Goal: Task Accomplishment & Management: Manage account settings

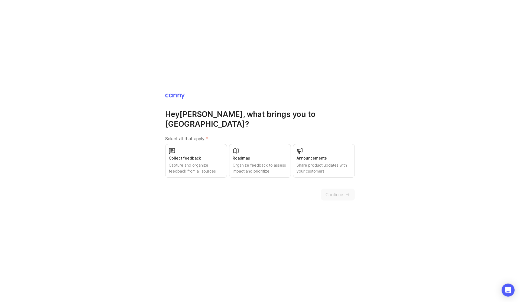
click at [212, 167] on div "Capture and organize feedback from all sources" at bounding box center [196, 168] width 55 height 12
click at [257, 164] on div "Organize feedback to assess impact and prioritize" at bounding box center [260, 168] width 55 height 12
click at [310, 167] on div "Share product updates with your customers" at bounding box center [324, 168] width 55 height 12
click at [281, 208] on div "Hey [PERSON_NAME] , what brings you to [GEOGRAPHIC_DATA]? Select all that apply…" at bounding box center [260, 151] width 520 height 302
click at [335, 191] on span "Continue" at bounding box center [335, 194] width 18 height 7
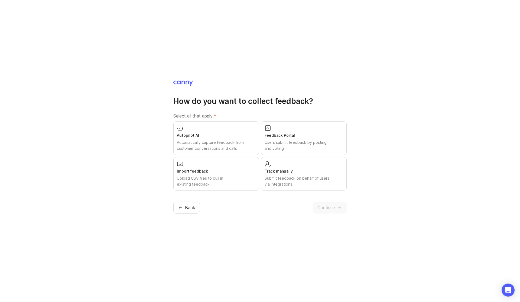
click at [295, 147] on div "Users submit feedback by posting and voting" at bounding box center [304, 145] width 79 height 12
click at [323, 206] on span "Continue" at bounding box center [327, 207] width 18 height 7
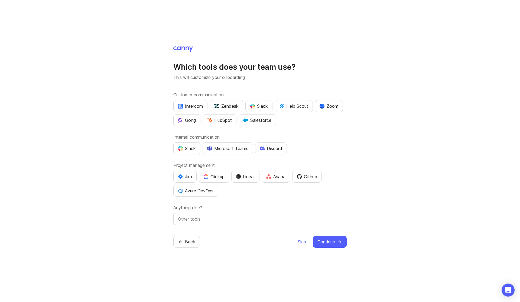
click at [194, 153] on button "Slack" at bounding box center [186, 148] width 27 height 12
click at [214, 210] on div "Anything else?" at bounding box center [259, 214] width 173 height 21
click at [204, 216] on input "text" at bounding box center [234, 218] width 113 height 7
type input "Workflowy"
click at [334, 237] on button "Continue" at bounding box center [330, 242] width 34 height 12
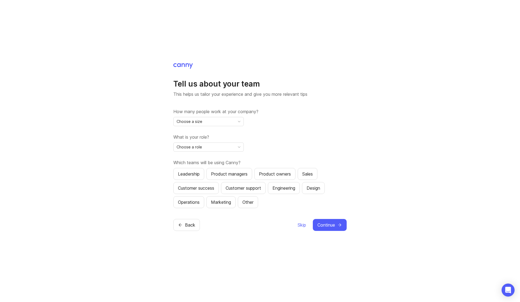
click at [229, 121] on div "Choose a size" at bounding box center [204, 121] width 61 height 9
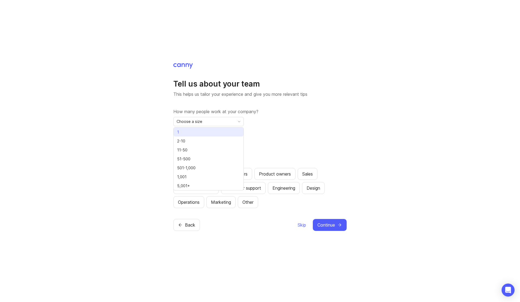
click at [313, 149] on div "What is your role? Choose a role" at bounding box center [259, 143] width 173 height 18
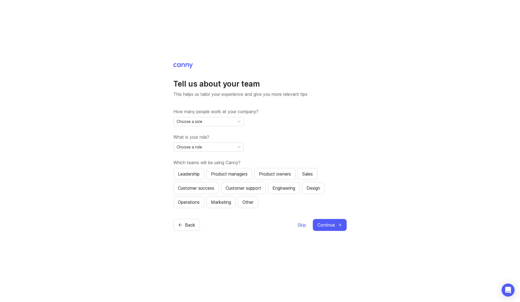
click at [210, 126] on div "Choose a size" at bounding box center [208, 121] width 70 height 9
click at [196, 142] on li "2-10" at bounding box center [209, 140] width 70 height 9
click at [214, 147] on div "Choose a role" at bounding box center [204, 147] width 61 height 9
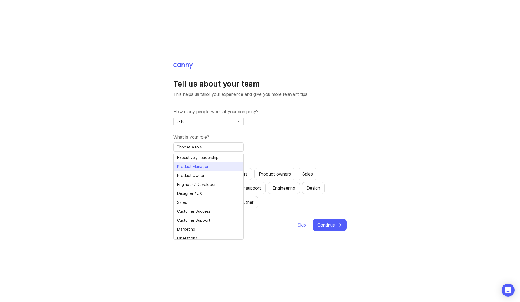
click at [203, 165] on span "Product Manager" at bounding box center [192, 166] width 31 height 6
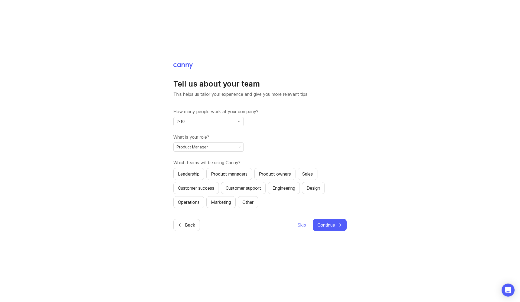
click at [232, 176] on div "Product managers" at bounding box center [229, 173] width 37 height 7
click at [191, 187] on div "Customer success" at bounding box center [196, 188] width 36 height 7
click at [250, 203] on div "Other" at bounding box center [248, 202] width 11 height 7
click at [238, 191] on button "Customer support" at bounding box center [243, 188] width 45 height 12
click at [201, 175] on button "Leadership" at bounding box center [188, 174] width 31 height 12
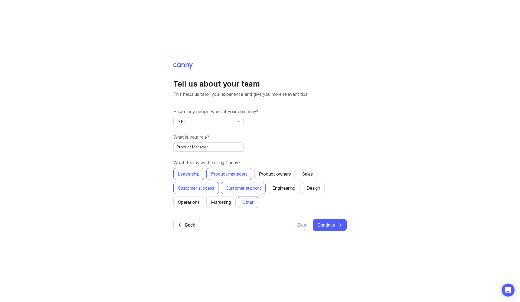
click at [248, 202] on div "Other" at bounding box center [248, 202] width 11 height 7
click at [273, 173] on div "Product owners" at bounding box center [275, 173] width 32 height 7
click at [292, 190] on div "Engineering" at bounding box center [284, 188] width 23 height 7
click at [321, 192] on button "Design" at bounding box center [313, 188] width 23 height 12
click at [326, 225] on span "Continue" at bounding box center [327, 224] width 18 height 7
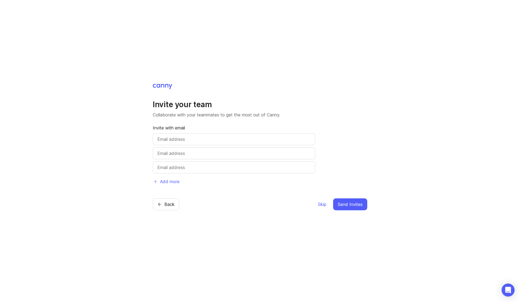
click at [320, 204] on span "Skip" at bounding box center [322, 204] width 8 height 7
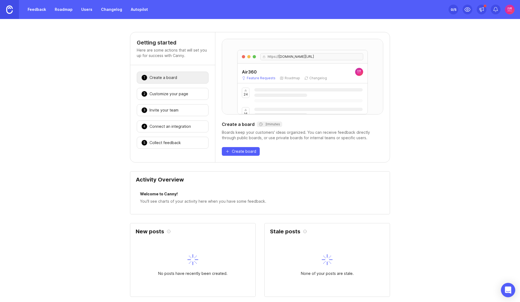
click at [505, 291] on div "Open Intercom Messenger" at bounding box center [508, 290] width 14 height 14
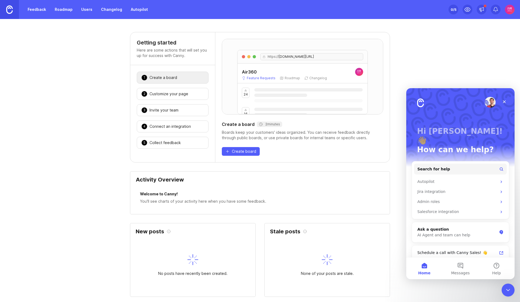
click at [505, 291] on icon "Close Intercom Messenger" at bounding box center [508, 289] width 7 height 7
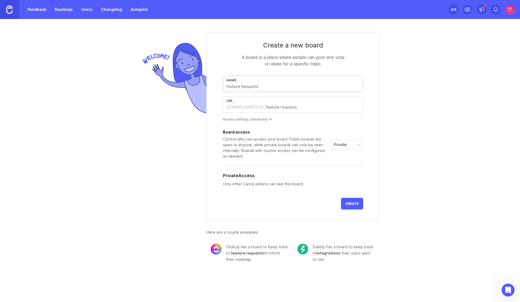
paste input "🔮 Feedback"
type input "🔮 Feedback"
type input "feedback"
type input "🔮 Feedback"
click at [351, 144] on div "Private" at bounding box center [342, 144] width 23 height 9
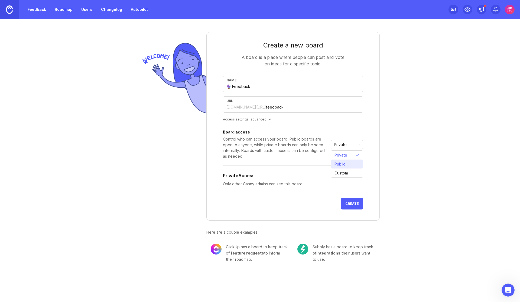
click at [348, 163] on li "Public" at bounding box center [347, 163] width 32 height 9
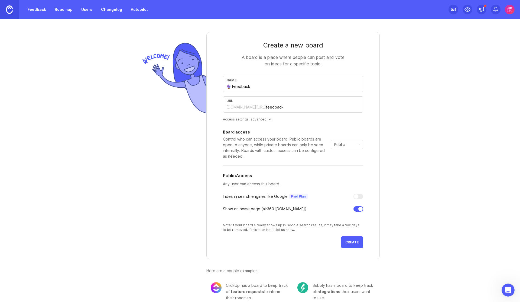
click at [345, 145] on div "Public" at bounding box center [342, 144] width 23 height 9
click at [347, 170] on span "Custom" at bounding box center [341, 173] width 16 height 6
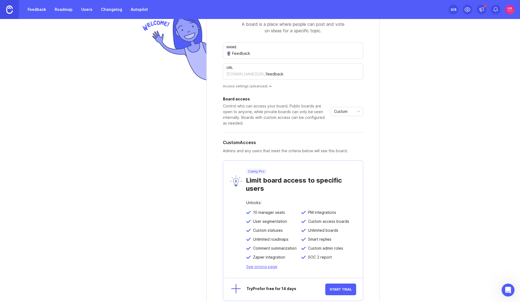
scroll to position [33, 0]
click at [343, 112] on span "Custom" at bounding box center [341, 111] width 14 height 6
click at [340, 130] on span "Public" at bounding box center [338, 131] width 11 height 6
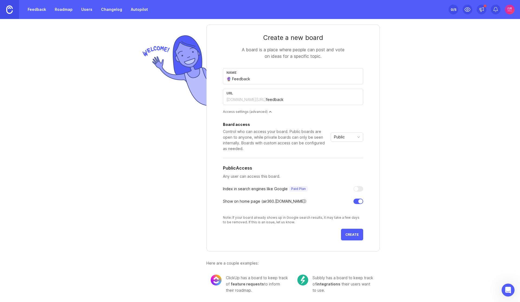
click at [355, 234] on span "Create" at bounding box center [353, 234] width 14 height 4
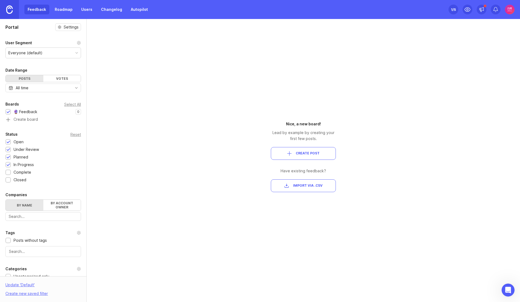
click at [41, 53] on div "Everyone (default)" at bounding box center [25, 53] width 34 height 6
click at [453, 9] on div "1 /5" at bounding box center [453, 10] width 5 height 8
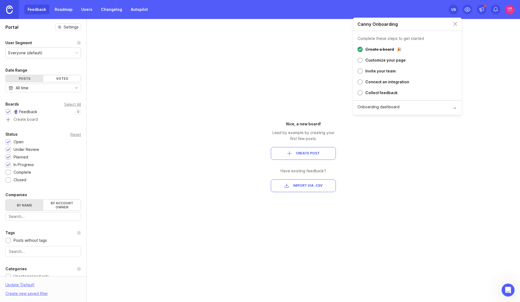
click at [59, 79] on div "Votes" at bounding box center [62, 78] width 38 height 7
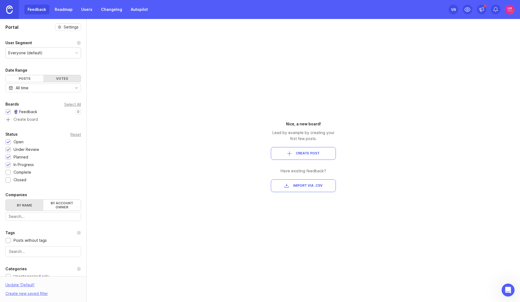
click at [25, 78] on div "Posts" at bounding box center [25, 78] width 38 height 7
click at [36, 88] on div "All time" at bounding box center [43, 87] width 76 height 9
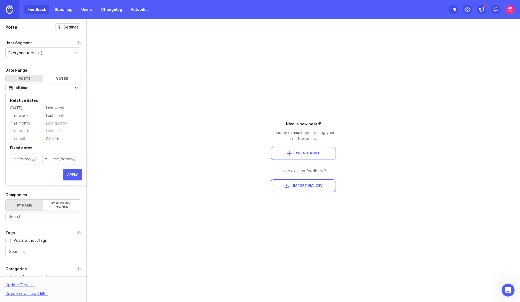
click at [36, 88] on div "All time" at bounding box center [43, 87] width 76 height 9
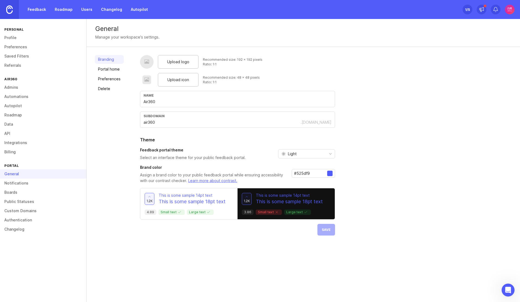
click at [308, 156] on div "Light" at bounding box center [303, 153] width 48 height 9
click at [306, 173] on li "Light" at bounding box center [306, 173] width 56 height 9
click at [175, 63] on span "Upload logo" at bounding box center [178, 62] width 22 height 6
click at [176, 81] on span "Upload icon" at bounding box center [179, 80] width 22 height 6
drag, startPoint x: 296, startPoint y: 172, endPoint x: 333, endPoint y: 172, distance: 36.6
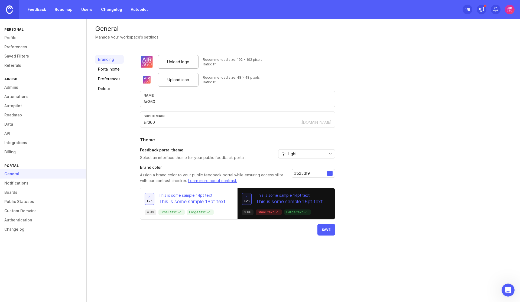
click at [333, 172] on div "#525df9" at bounding box center [313, 173] width 43 height 9
type input "#0d6dfd"
click at [326, 229] on span "Save" at bounding box center [326, 229] width 9 height 4
click at [110, 69] on link "Portal home" at bounding box center [109, 69] width 29 height 9
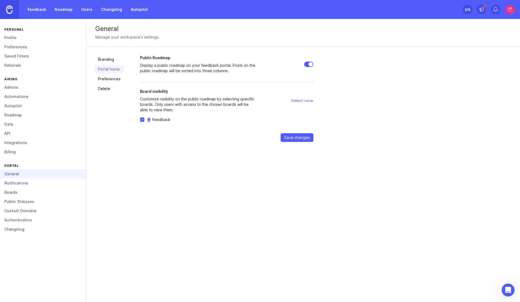
click at [109, 78] on link "Preferences" at bounding box center [109, 79] width 29 height 9
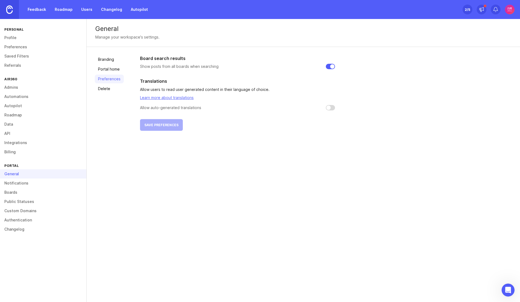
click at [108, 90] on link "Delete" at bounding box center [109, 88] width 29 height 9
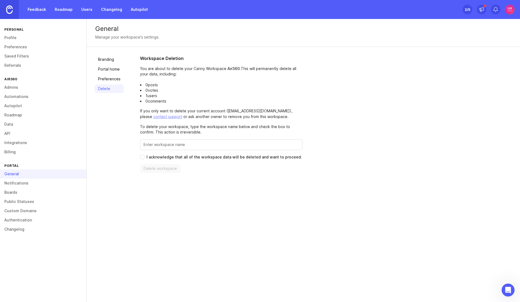
click at [112, 59] on link "Branding" at bounding box center [109, 59] width 29 height 9
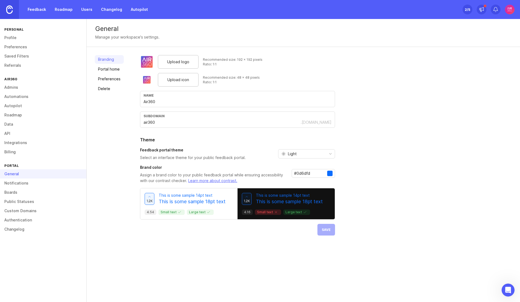
click at [24, 182] on link "Notifications" at bounding box center [43, 182] width 86 height 9
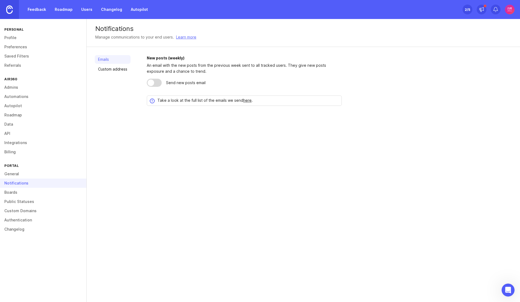
click at [12, 192] on link "Boards" at bounding box center [43, 192] width 86 height 9
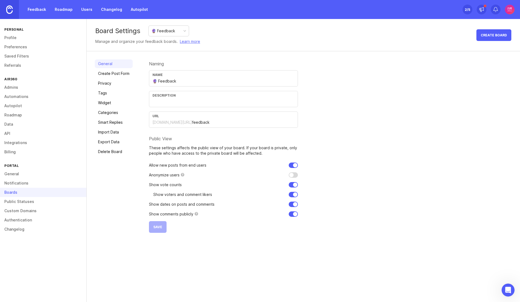
click at [119, 72] on link "Create Post Form" at bounding box center [114, 73] width 38 height 9
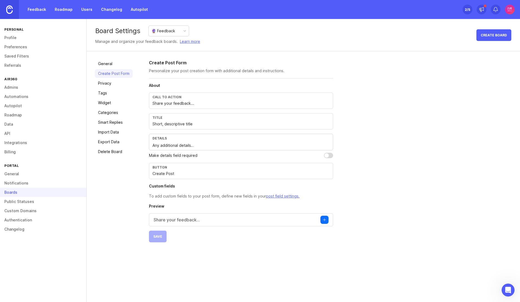
click at [104, 87] on link "Privacy" at bounding box center [114, 83] width 38 height 9
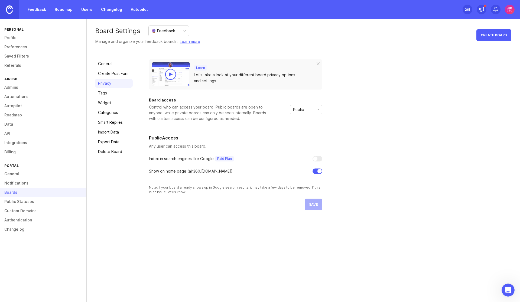
click at [173, 27] on div "🔮 Feedback" at bounding box center [169, 31] width 40 height 10
click at [268, 44] on div "Board Settings 🔮 Feedback Manage and organize your feedback boards. Learn more …" at bounding box center [304, 35] width 434 height 32
click at [32, 11] on link "Feedback" at bounding box center [36, 10] width 25 height 10
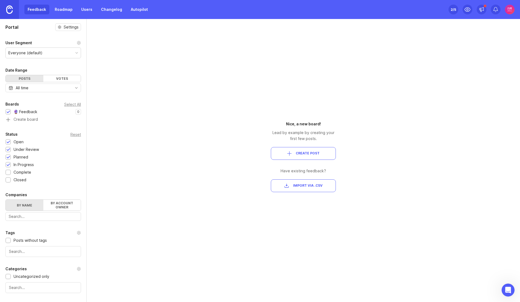
click at [59, 8] on link "Roadmap" at bounding box center [63, 10] width 24 height 10
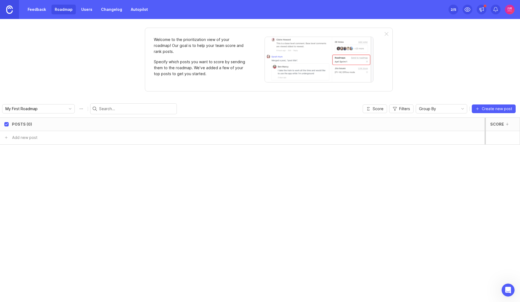
click at [85, 8] on link "Users" at bounding box center [87, 10] width 18 height 10
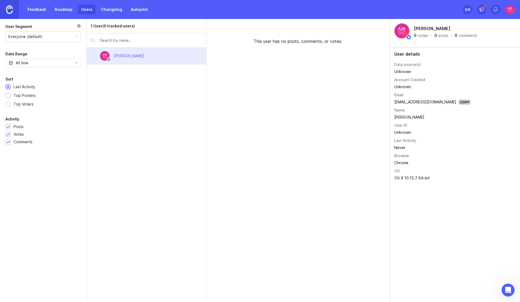
click at [116, 8] on link "Changelog" at bounding box center [112, 10] width 28 height 10
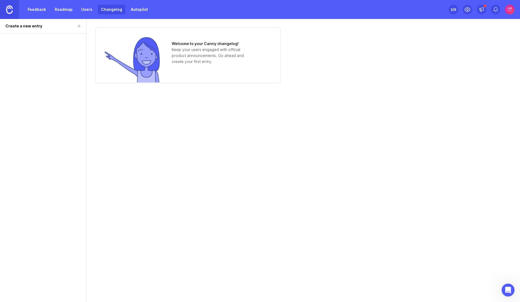
click at [132, 7] on link "Autopilot" at bounding box center [140, 10] width 24 height 10
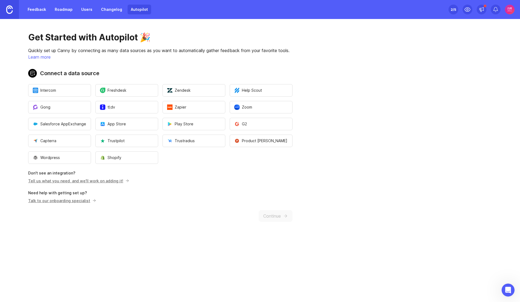
click at [455, 11] on div "2 /5" at bounding box center [453, 10] width 5 height 8
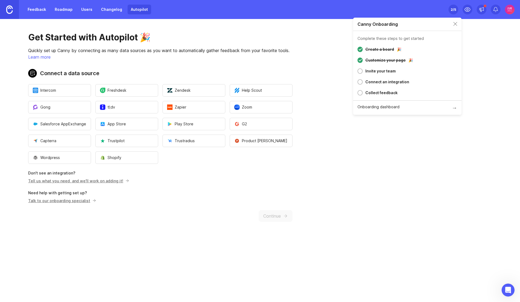
click at [308, 91] on div "Get Started with Autopilot 🎉 Quickly set up Canny by connecting as many data so…" at bounding box center [160, 127] width 321 height 216
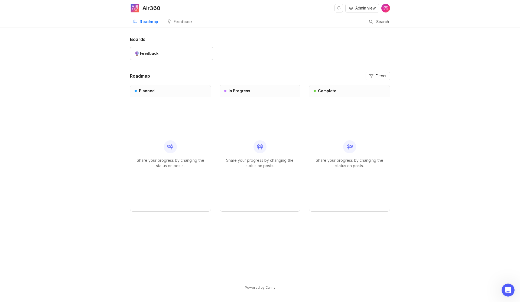
click at [163, 53] on div "🔮 Feedback" at bounding box center [172, 53] width 74 height 6
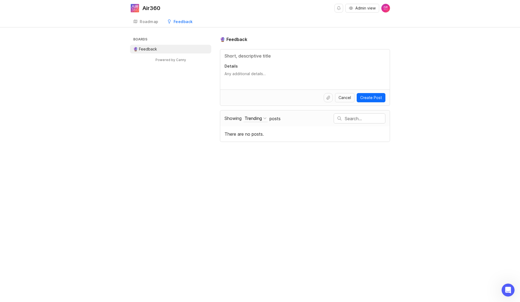
click at [150, 18] on link "Roadmap" at bounding box center [146, 21] width 32 height 11
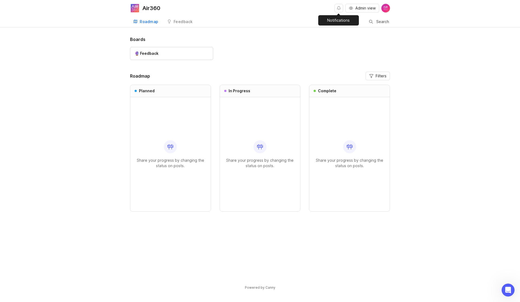
click at [340, 7] on button "Notifications" at bounding box center [339, 8] width 9 height 9
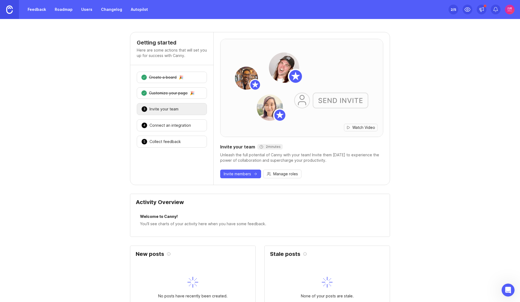
click at [199, 93] on div "2 Customize your page 🎉" at bounding box center [172, 92] width 70 height 11
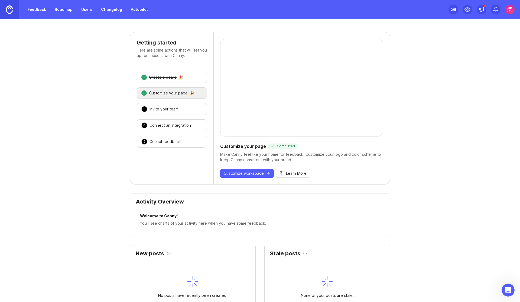
click at [197, 79] on div "1 Create a board 🎉" at bounding box center [172, 77] width 70 height 11
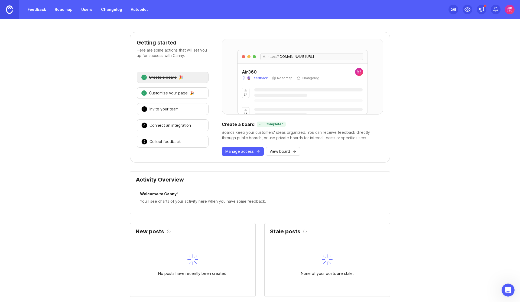
click at [199, 95] on div "2 Customize your page 🎉" at bounding box center [173, 92] width 72 height 11
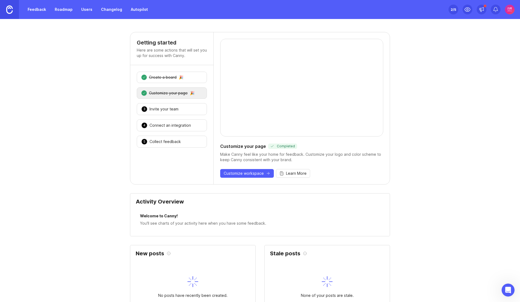
click at [198, 106] on div "3 Invite your team 🎉" at bounding box center [172, 109] width 70 height 12
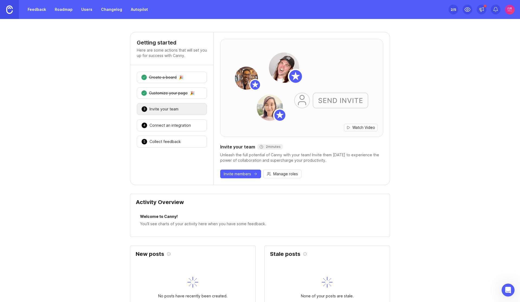
click at [353, 127] on span "Watch Video" at bounding box center [364, 127] width 23 height 5
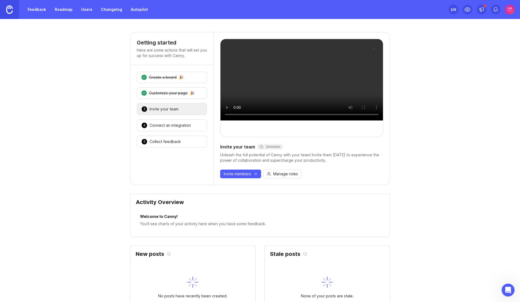
click at [170, 108] on div "Invite your team" at bounding box center [164, 108] width 29 height 5
click at [172, 132] on div "1 Create a board 🎉 2 Customize your page 🎉 3 Invite your team 🎉 4 Connect an in…" at bounding box center [171, 109] width 83 height 89
click at [168, 125] on div "Connect an integration" at bounding box center [170, 125] width 41 height 5
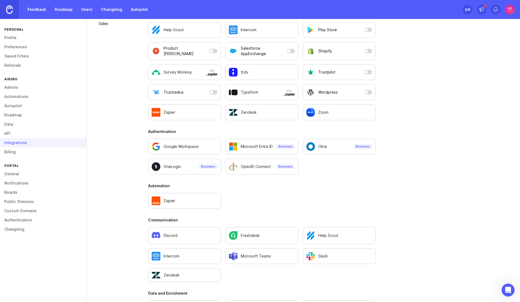
scroll to position [271, 0]
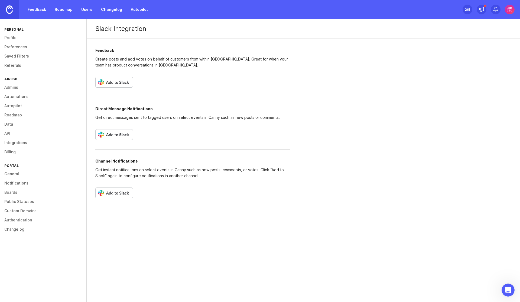
click at [121, 132] on img at bounding box center [114, 134] width 38 height 11
click at [482, 11] on icon at bounding box center [481, 9] width 5 height 5
click at [347, 91] on div "Slack Integration Feedback Create posts and add votes on behalf of customers fr…" at bounding box center [304, 113] width 434 height 188
click at [465, 9] on div "2 /5" at bounding box center [467, 10] width 5 height 8
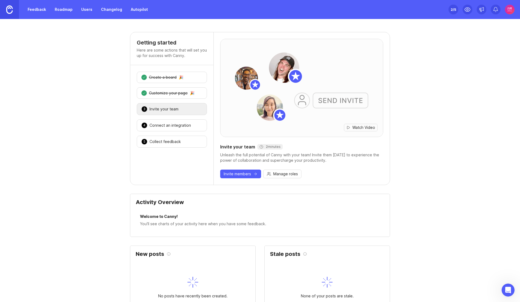
click at [179, 141] on div "5 Collect feedback 🎉" at bounding box center [172, 142] width 70 height 12
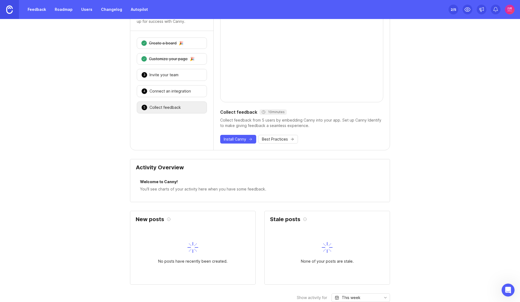
scroll to position [33, 0]
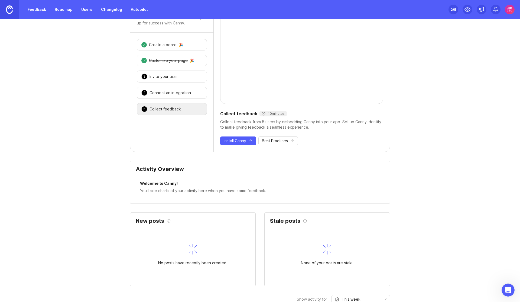
click at [276, 141] on span "Best Practices" at bounding box center [275, 140] width 26 height 5
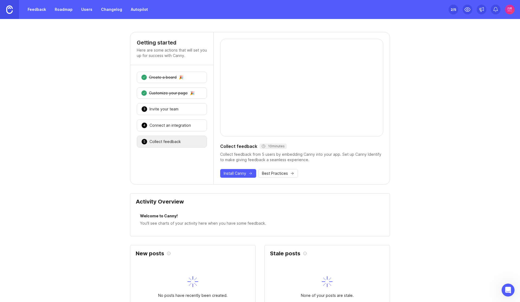
click at [162, 76] on div "Create a board" at bounding box center [163, 77] width 28 height 5
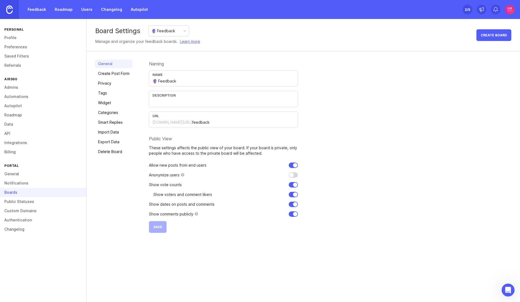
click at [189, 77] on div "Name 🔮 Feedback" at bounding box center [223, 78] width 149 height 16
click at [360, 266] on div "Board Settings 🔮 Feedback Manage and organize your feedback boards. Learn more …" at bounding box center [304, 160] width 434 height 283
click at [157, 81] on input "🔮 Product Feedback" at bounding box center [224, 81] width 142 height 6
paste input ":mochi-detective:"
type input "🔮 Product Feedback"
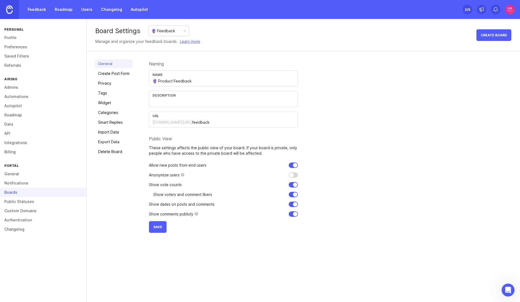
click at [317, 100] on div "Naming Name 🔮 Product Feedback Description URL [DOMAIN_NAME][URL] feedback Publ…" at bounding box center [330, 145] width 363 height 173
click at [164, 100] on input "text" at bounding box center [224, 102] width 142 height 6
paste input "Share your general feedback, comments, and suggestions for improving the produc…"
type input "Share your general feedback, comments, and suggestions for improving the produc…"
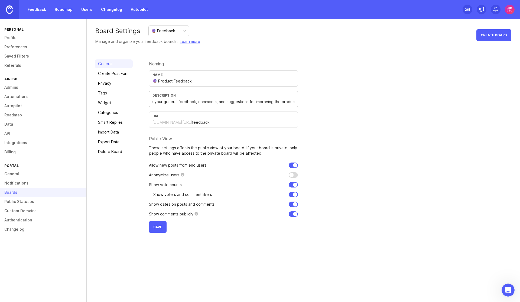
click at [331, 191] on div "Naming Name 🔮 Product Feedback Description Share your general feedback, comment…" at bounding box center [330, 145] width 363 height 173
click at [291, 174] on input "checkbox" at bounding box center [293, 174] width 9 height 5
checkbox input "false"
click at [160, 225] on span "Save" at bounding box center [157, 227] width 9 height 4
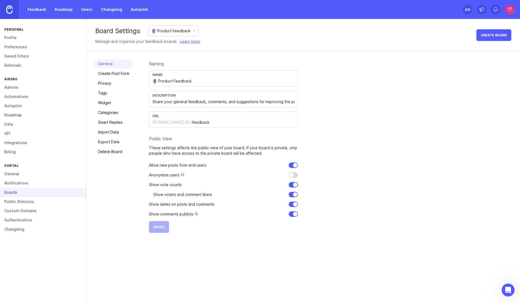
click at [118, 73] on link "Create Post Form" at bounding box center [114, 73] width 38 height 9
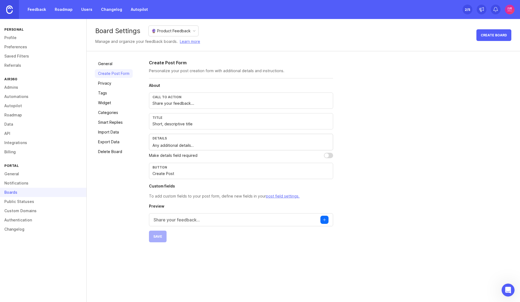
click at [196, 103] on input "Share your feedback..." at bounding box center [241, 103] width 177 height 6
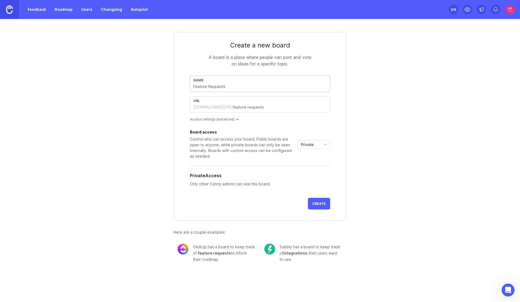
type input "📮 Feature Requests"
type input "feature-requests"
type input "📮 Feature Requests"
click at [320, 146] on div "Private" at bounding box center [309, 144] width 23 height 9
click at [312, 162] on span "Public" at bounding box center [307, 164] width 11 height 6
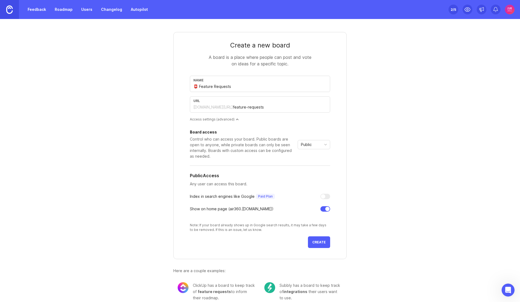
click at [319, 244] on button "Create" at bounding box center [319, 242] width 22 height 12
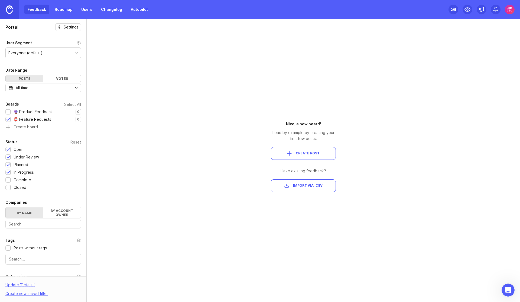
click at [34, 10] on div "Feedback Roadmap Users Changelog Autopilot" at bounding box center [87, 10] width 127 height 10
click at [57, 9] on link "Roadmap" at bounding box center [63, 10] width 24 height 10
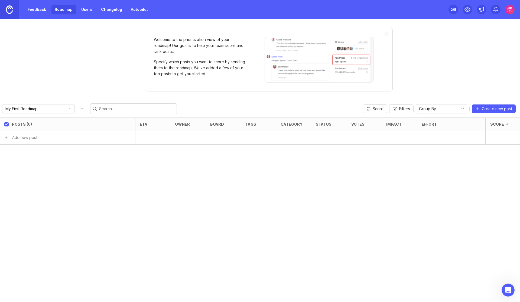
click at [10, 10] on img at bounding box center [9, 9] width 7 height 8
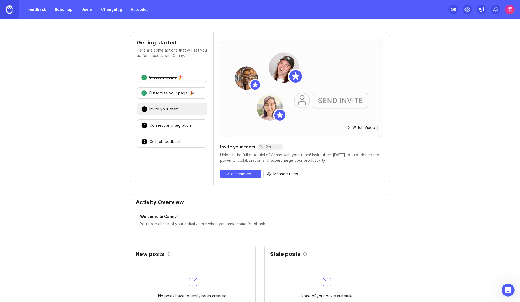
click at [170, 79] on div "Create a board" at bounding box center [163, 77] width 28 height 5
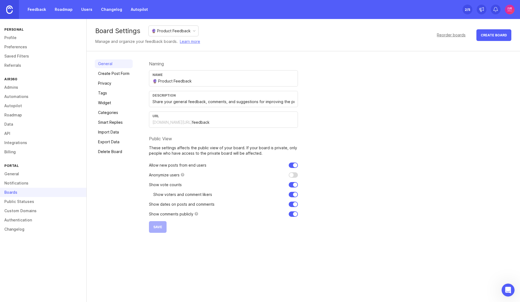
click at [451, 35] on div "Reorder boards" at bounding box center [451, 35] width 29 height 6
click at [187, 32] on div "🔮 Product Feedback" at bounding box center [171, 31] width 39 height 6
click at [176, 99] on input "text" at bounding box center [224, 102] width 142 height 6
paste input "Submit your ideas and suggestions for new features that you would like to see i…"
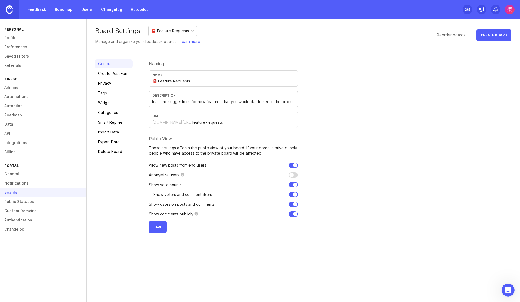
type input "Submit your ideas and suggestions for new features that you would like to see i…"
click at [160, 226] on span "Save" at bounding box center [157, 227] width 9 height 4
click at [509, 8] on img at bounding box center [510, 10] width 10 height 10
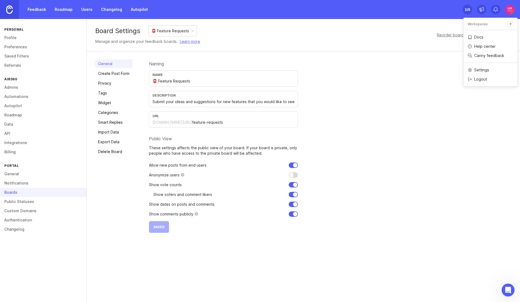
click at [413, 76] on div "Naming Name 📮 Feature Requests Description Submit your ideas and suggestions fo…" at bounding box center [330, 145] width 363 height 173
click at [9, 8] on img at bounding box center [9, 9] width 7 height 8
click at [511, 12] on img at bounding box center [510, 10] width 10 height 10
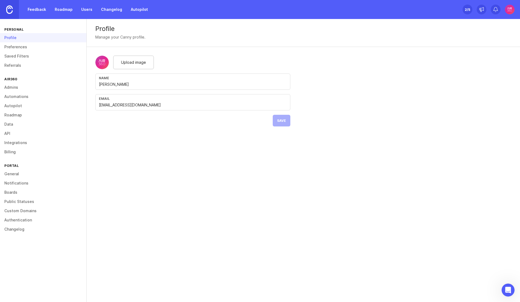
click at [15, 191] on link "Boards" at bounding box center [43, 192] width 86 height 9
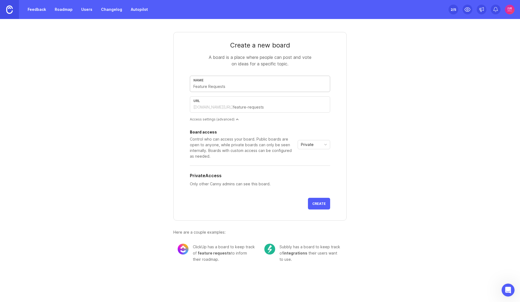
type input "🐞 Bugs and Fixes"
type input "bugs-and-fixes"
type input "🐞 Bugs and Fixes"
click at [312, 147] on div "Private" at bounding box center [309, 144] width 23 height 9
click at [311, 164] on span "Public" at bounding box center [307, 164] width 11 height 6
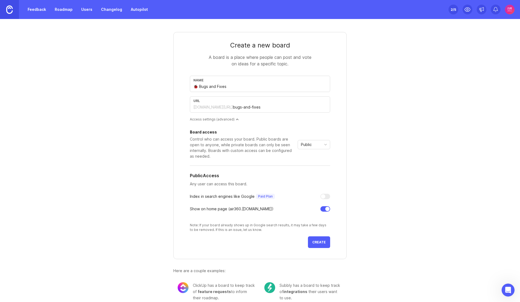
click at [319, 241] on span "Create" at bounding box center [320, 242] width 14 height 4
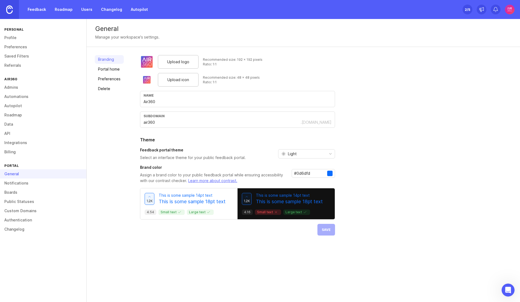
click at [510, 8] on img at bounding box center [510, 10] width 10 height 10
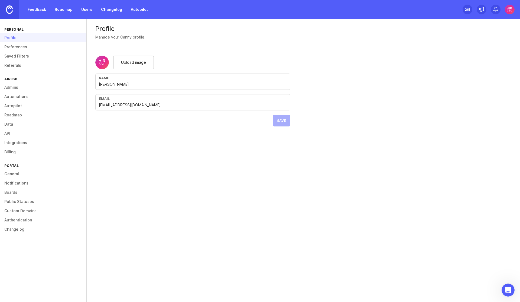
click at [11, 195] on link "Boards" at bounding box center [43, 192] width 86 height 9
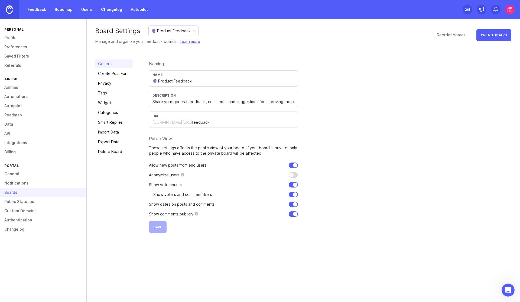
click at [171, 34] on div "🔮 Product Feedback" at bounding box center [174, 31] width 50 height 10
click at [173, 104] on input "text" at bounding box center [224, 102] width 142 height 6
paste input "Report any bugs, issues, or glitches you encounter while using the tool for pro…"
type input "Report any bugs, issues, or glitches you encounter while using the tool for pro…"
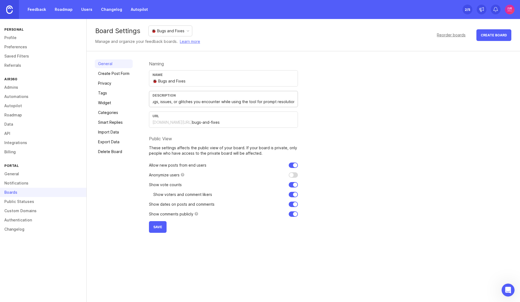
scroll to position [0, 0]
click at [157, 228] on span "Save" at bounding box center [157, 227] width 9 height 4
click at [9, 13] on img at bounding box center [9, 9] width 7 height 8
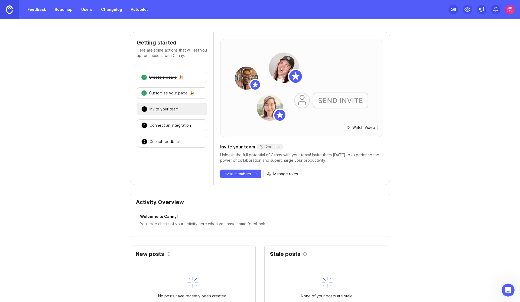
click at [39, 7] on link "Feedback" at bounding box center [36, 10] width 25 height 10
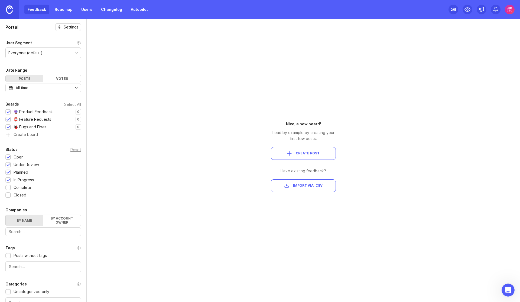
click at [51, 52] on div "Everyone (default)" at bounding box center [43, 53] width 75 height 10
click at [58, 81] on div "Votes" at bounding box center [62, 78] width 38 height 7
click at [23, 77] on div "Posts" at bounding box center [25, 78] width 38 height 7
click at [64, 9] on link "Roadmap" at bounding box center [63, 10] width 24 height 10
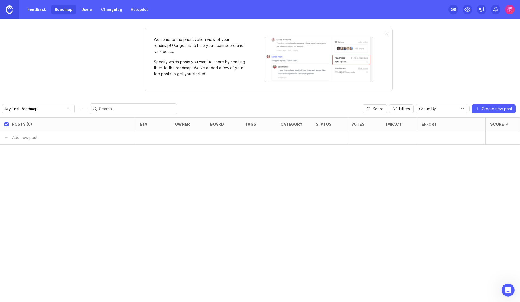
click at [79, 9] on link "Users" at bounding box center [87, 10] width 18 height 10
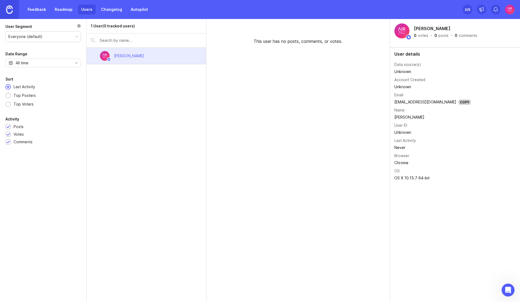
click at [102, 11] on link "Changelog" at bounding box center [112, 10] width 28 height 10
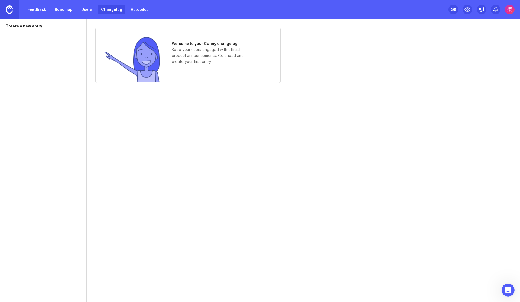
click at [510, 10] on img at bounding box center [510, 10] width 10 height 10
click at [482, 75] on div "Logout" at bounding box center [491, 79] width 54 height 9
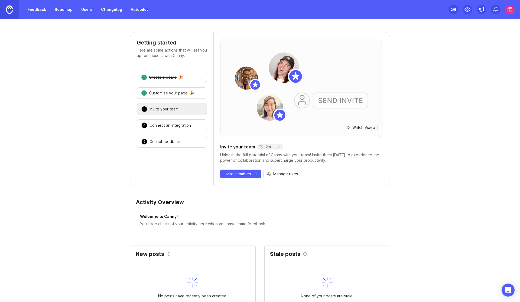
click at [179, 79] on div "1 Create a board 🎉" at bounding box center [172, 77] width 70 height 11
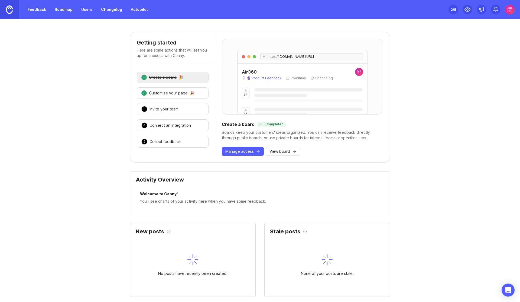
click at [183, 139] on div "5 Collect feedback 🎉" at bounding box center [173, 142] width 72 height 12
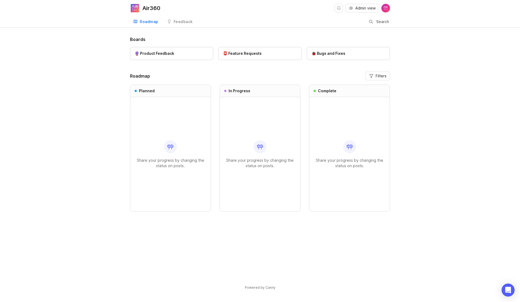
click at [185, 53] on div "🔮 Product Feedback" at bounding box center [172, 53] width 74 height 6
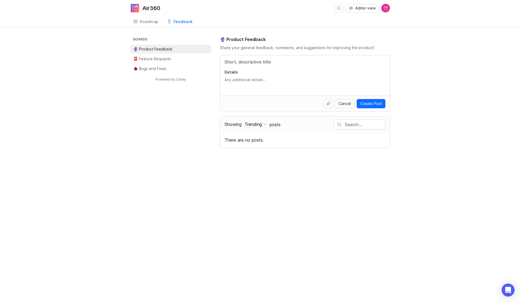
click at [266, 81] on textarea "Details" at bounding box center [305, 82] width 161 height 11
type textarea "The more you share, the more we understand!"
click at [318, 81] on textarea "The more you share, the more we understand!" at bounding box center [305, 82] width 161 height 11
click at [434, 152] on div "Air360 Admin view Create Roadmap Feedback 🔮 Product Feedback 0 Boards 🔮 Product…" at bounding box center [260, 151] width 520 height 302
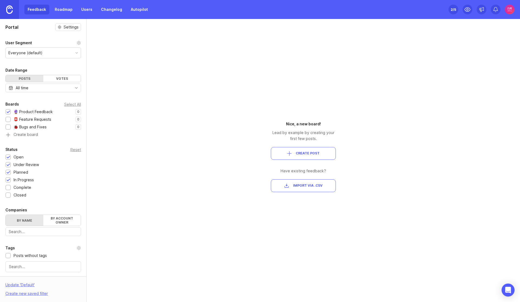
click at [510, 13] on img at bounding box center [510, 10] width 10 height 10
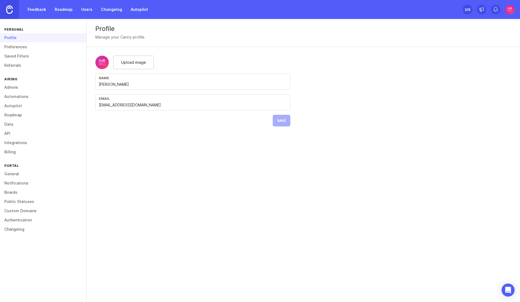
click at [15, 175] on link "General" at bounding box center [43, 173] width 86 height 9
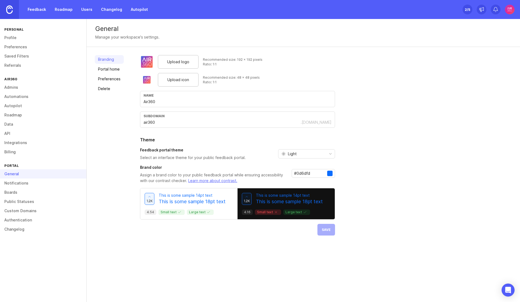
click at [13, 182] on link "Notifications" at bounding box center [43, 182] width 86 height 9
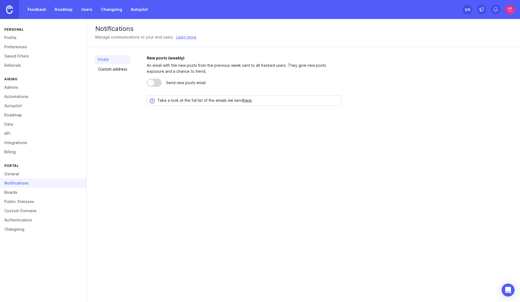
click at [124, 68] on link "Custom address" at bounding box center [113, 69] width 36 height 9
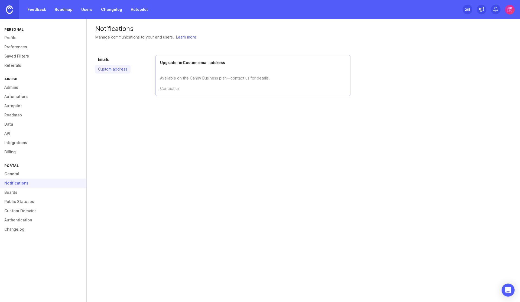
click at [118, 63] on link "Emails" at bounding box center [113, 59] width 36 height 9
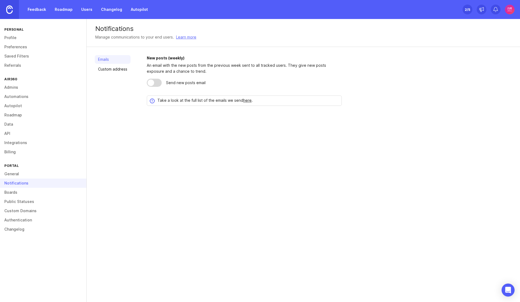
click at [156, 84] on div at bounding box center [154, 83] width 15 height 8
click at [10, 191] on link "Boards" at bounding box center [43, 192] width 86 height 9
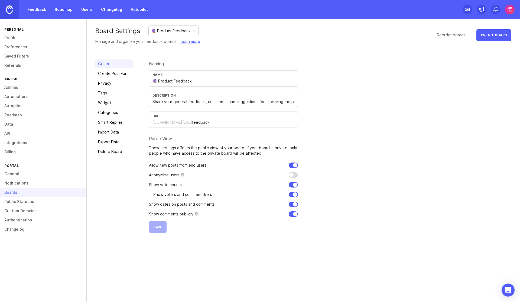
click at [114, 75] on link "Create Post Form" at bounding box center [114, 73] width 38 height 9
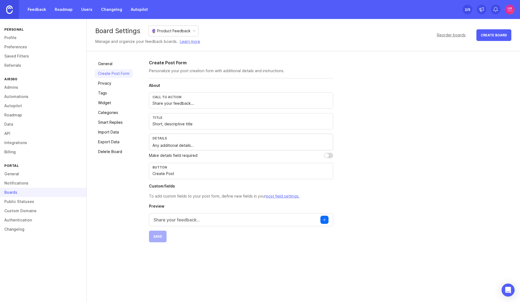
click at [179, 175] on input "Create Post" at bounding box center [241, 173] width 177 height 6
click at [114, 177] on div "General Create Post Form Privacy Tags Widget Categories Smart Replies Import Da…" at bounding box center [114, 150] width 38 height 183
click at [111, 83] on link "Privacy" at bounding box center [114, 83] width 38 height 9
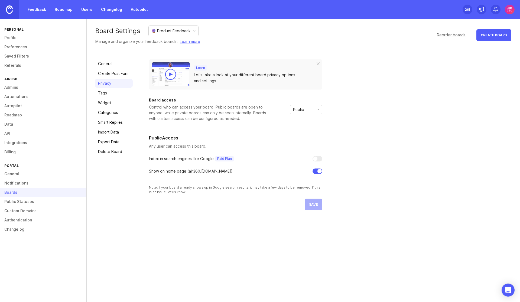
click at [104, 91] on link "Tags" at bounding box center [114, 93] width 38 height 9
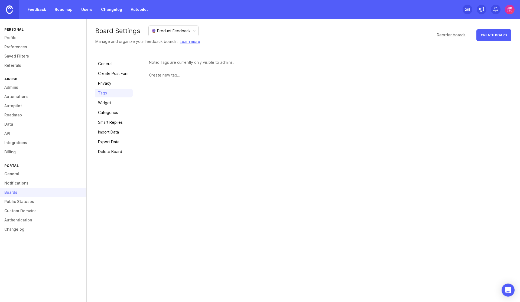
click at [107, 100] on link "Widget" at bounding box center [114, 102] width 38 height 9
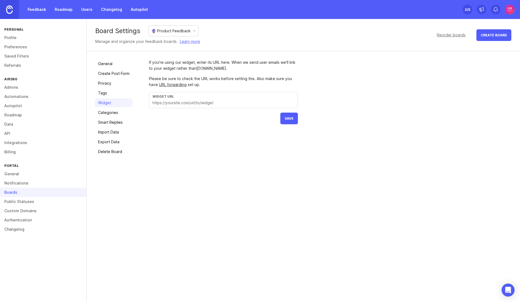
click at [112, 111] on link "Categories" at bounding box center [114, 112] width 38 height 9
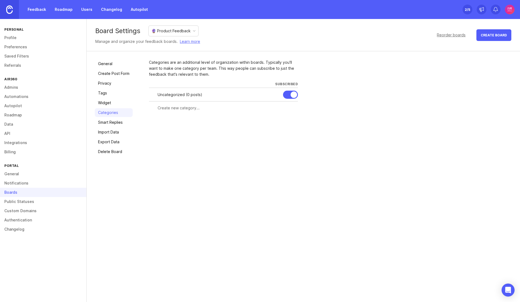
click at [111, 105] on link "Widget" at bounding box center [114, 102] width 38 height 9
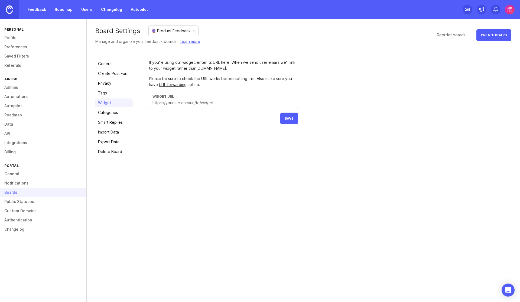
click at [108, 76] on link "Create Post Form" at bounding box center [114, 73] width 38 height 9
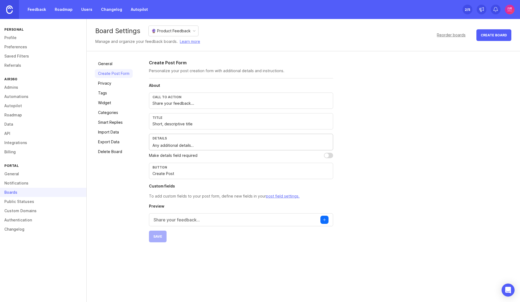
paste textarea "The more you share, the more we understand!"
type textarea "The more you share, the more we understand!"
click at [160, 239] on button "Save" at bounding box center [158, 236] width 18 height 12
click at [171, 30] on div "🔮 Product Feedback" at bounding box center [171, 31] width 39 height 6
click at [199, 144] on textarea "Any additional details…" at bounding box center [241, 145] width 177 height 6
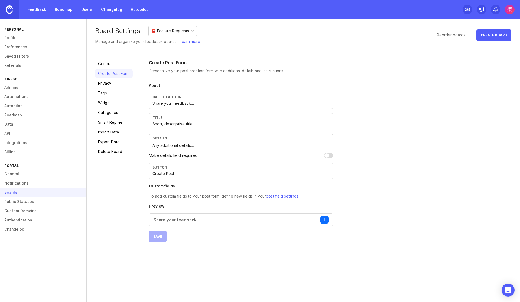
click at [199, 144] on textarea "Any additional details…" at bounding box center [241, 145] width 177 height 6
paste textarea "The more you share, the more we understand!"
type textarea "The more you share, the more we understand!"
click at [157, 238] on span "Save" at bounding box center [157, 236] width 9 height 4
click at [170, 31] on div "📮 Feature Requests" at bounding box center [171, 31] width 38 height 6
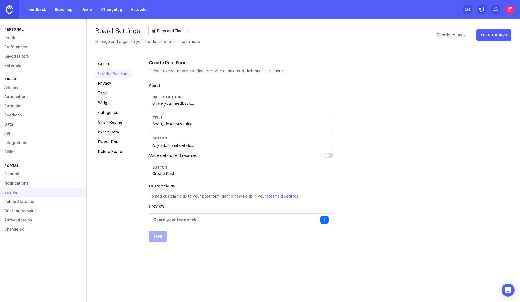
click at [186, 143] on textarea "Any additional details…" at bounding box center [241, 145] width 177 height 6
paste textarea "The more you share, the more we understand!"
type textarea "The more you share, the more we understand!"
click at [157, 238] on span "Save" at bounding box center [157, 236] width 9 height 4
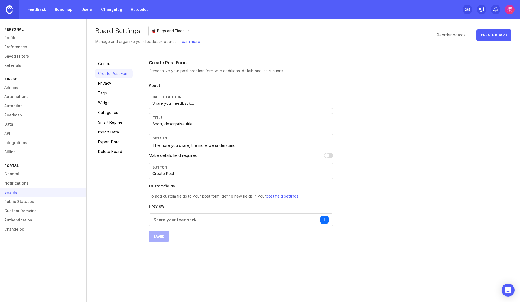
click at [17, 39] on link "Profile" at bounding box center [43, 37] width 86 height 9
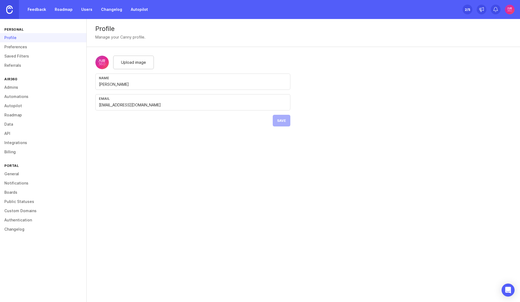
click at [6, 14] on link at bounding box center [9, 9] width 19 height 19
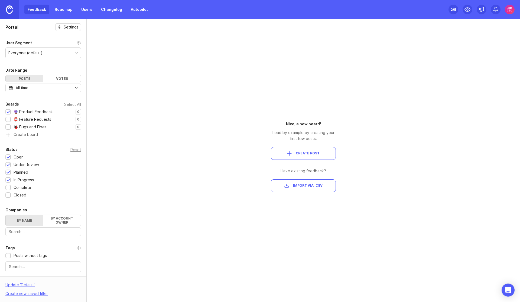
click at [2, 6] on link at bounding box center [9, 9] width 19 height 19
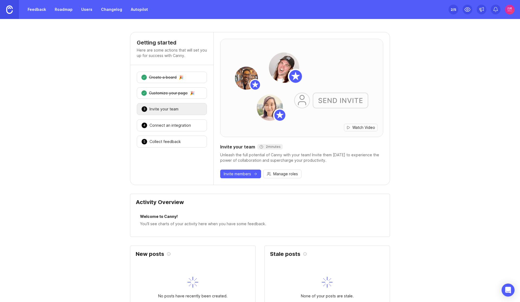
click at [507, 16] on div "Set up Canny 2 /5" at bounding box center [482, 9] width 66 height 19
click at [508, 13] on img at bounding box center [510, 10] width 10 height 10
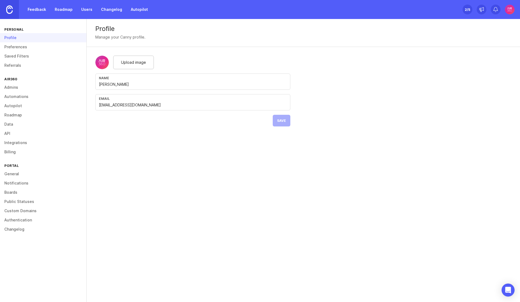
click at [15, 191] on link "Boards" at bounding box center [43, 192] width 86 height 9
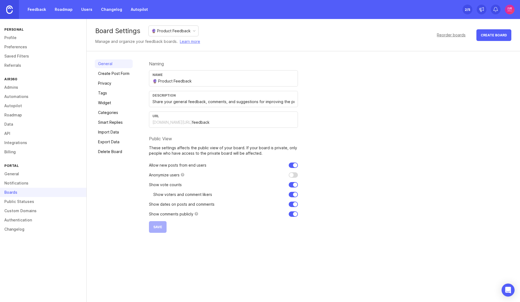
click at [109, 74] on link "Create Post Form" at bounding box center [114, 73] width 38 height 9
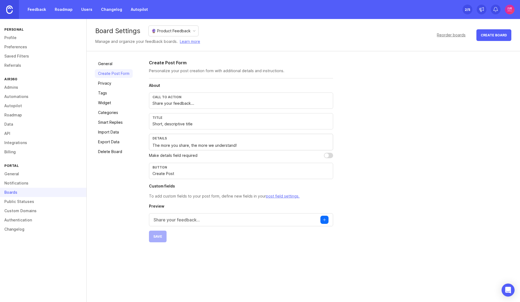
click at [153, 123] on input "Short, descriptive title" at bounding box center [241, 124] width 177 height 6
type input "Product Feedback title → make it short and descriptive!"
click at [375, 197] on div "Create Post Form Personalize your post creation form with additional details an…" at bounding box center [330, 150] width 363 height 183
click at [155, 236] on span "Save" at bounding box center [157, 236] width 9 height 4
click at [170, 34] on div "🔮 Product Feedback" at bounding box center [174, 31] width 50 height 10
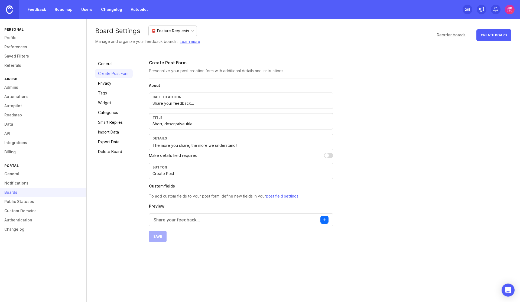
click at [193, 126] on input "Short, descriptive title" at bounding box center [241, 124] width 177 height 6
paste input "Product Feedback title → make it short and descriptive!"
click at [167, 124] on input "Product Feedback title → make it short and descriptive!" at bounding box center [241, 124] width 177 height 6
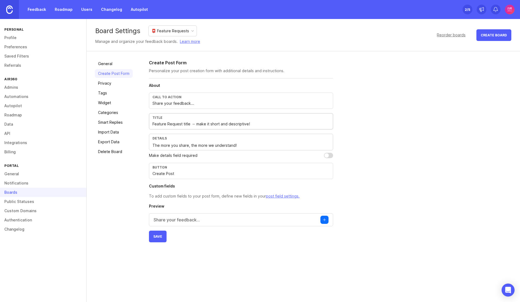
type input "Feature Request title → make it short and descriptive!"
click at [162, 233] on button "Save" at bounding box center [158, 236] width 18 height 12
click at [163, 30] on div "📮 Feature Requests" at bounding box center [171, 31] width 38 height 6
click at [222, 125] on input "Short, descriptive title" at bounding box center [241, 124] width 177 height 6
paste input "Product Feedback title → make it short and descriptive!"
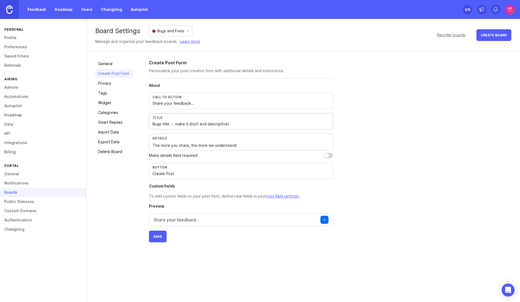
type input "Bugs title → make it short and descriptive!"
click at [160, 234] on span "Save" at bounding box center [157, 236] width 9 height 4
click at [12, 5] on img at bounding box center [9, 9] width 7 height 8
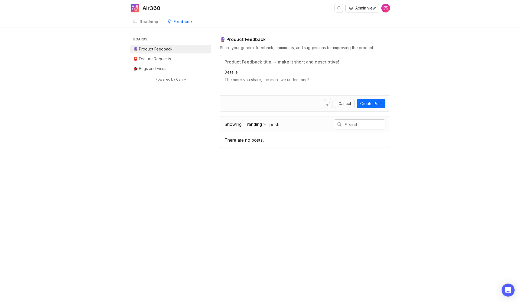
click at [151, 25] on link "Roadmap" at bounding box center [146, 21] width 32 height 11
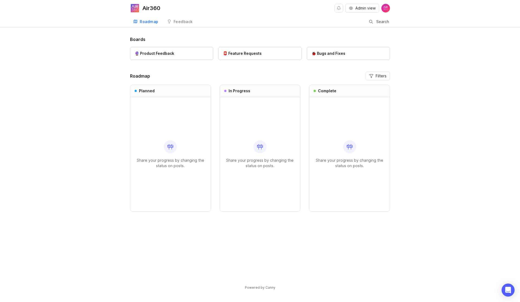
click at [353, 53] on div "🐞 Bugs and Fixes" at bounding box center [349, 53] width 74 height 6
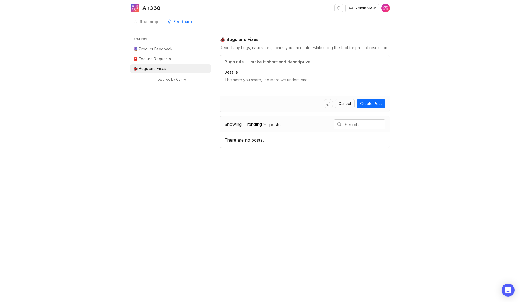
click at [379, 105] on span "Create Post" at bounding box center [371, 103] width 22 height 5
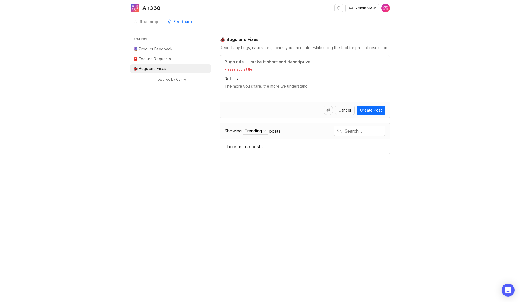
click at [252, 63] on input "Title" at bounding box center [305, 62] width 161 height 7
click at [241, 86] on textarea "Details" at bounding box center [305, 88] width 161 height 11
click at [330, 112] on icon at bounding box center [328, 110] width 4 height 4
click at [264, 61] on input "Title" at bounding box center [305, 62] width 161 height 7
click at [162, 64] on li "🐞 Bugs and Fixes" at bounding box center [170, 68] width 81 height 9
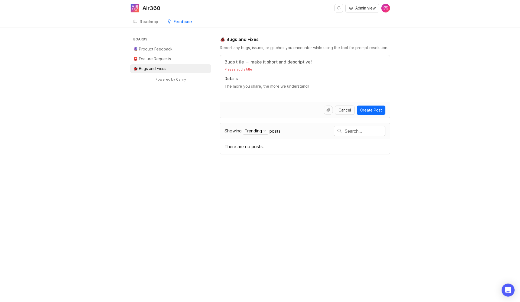
click at [158, 59] on p "📮 Feature Requests" at bounding box center [152, 58] width 38 height 5
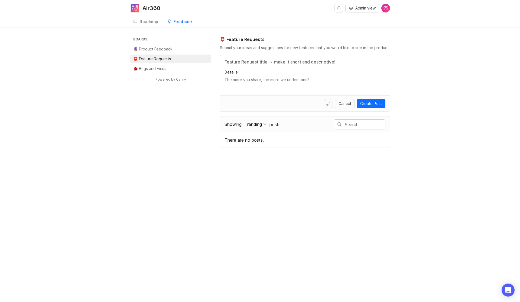
click at [359, 12] on div "Admin view Create" at bounding box center [363, 8] width 56 height 16
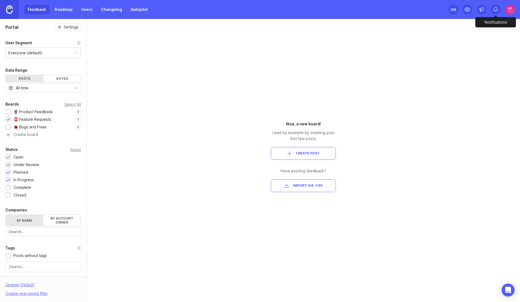
click at [497, 10] on icon at bounding box center [495, 9] width 5 height 5
click at [516, 11] on div "Feedback Roadmap Users Changelog Autopilot Set up Canny 2 /5" at bounding box center [260, 9] width 520 height 19
click at [509, 9] on img at bounding box center [510, 10] width 10 height 10
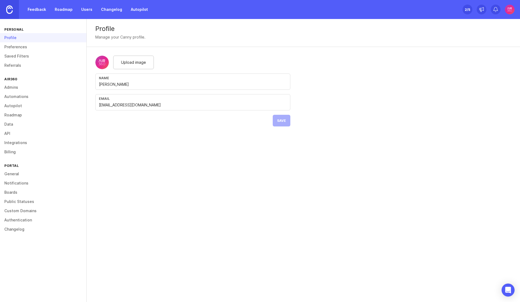
click at [15, 188] on link "Boards" at bounding box center [43, 192] width 86 height 9
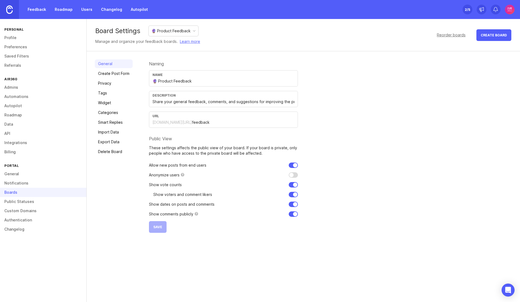
click at [108, 73] on link "Create Post Form" at bounding box center [114, 73] width 38 height 9
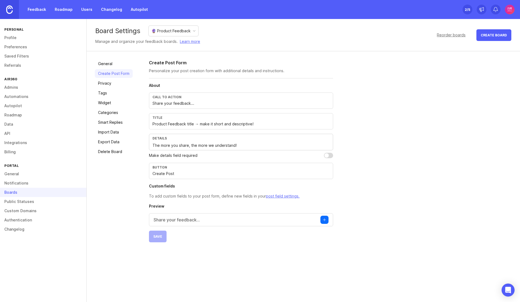
click at [214, 124] on input "Product Feedback title → make it short and descriptive!" at bounding box center [241, 124] width 177 height 6
paste input ":pray:"
type input "Short and descriptive title !"
click at [160, 238] on span "Save" at bounding box center [157, 236] width 9 height 4
click at [162, 33] on div "🔮 Product Feedback" at bounding box center [171, 31] width 39 height 6
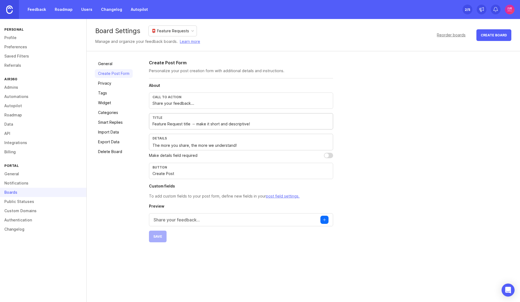
click at [179, 123] on input "Feature Request title → make it short and descriptive!" at bounding box center [241, 124] width 177 height 6
paste input "Short and descriptive title"
click at [159, 235] on span "Save" at bounding box center [157, 236] width 9 height 4
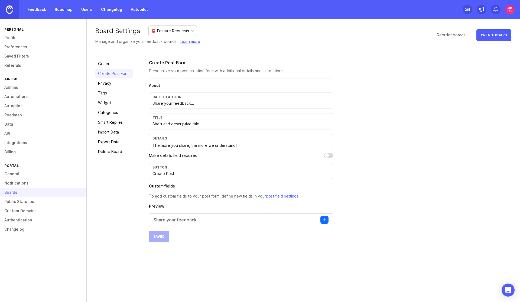
click at [201, 123] on input "Short and descriptive title !" at bounding box center [241, 124] width 177 height 6
type input "Short and descriptive title!"
click at [159, 237] on span "Save" at bounding box center [157, 236] width 9 height 4
click at [174, 28] on div "📮 Feature Requests" at bounding box center [171, 31] width 38 height 6
click at [199, 123] on input "Short and descriptive title !" at bounding box center [241, 124] width 177 height 6
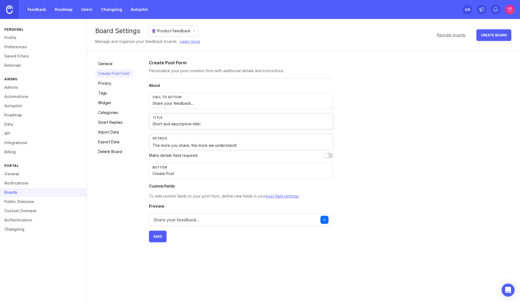
type input "Short and descriptive title!"
click at [158, 240] on button "Save" at bounding box center [158, 236] width 18 height 12
click at [172, 33] on div "🔮 Product Feedback" at bounding box center [171, 31] width 39 height 6
click at [240, 125] on input "Bugs title → make it short and descriptive!" at bounding box center [241, 124] width 177 height 6
paste input "Short and descriptive titl"
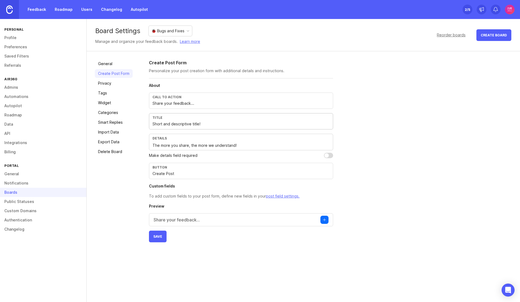
type input "Short and descriptive title!"
click at [160, 237] on span "Save" at bounding box center [157, 236] width 9 height 4
click at [469, 9] on div "2 /5" at bounding box center [467, 10] width 5 height 8
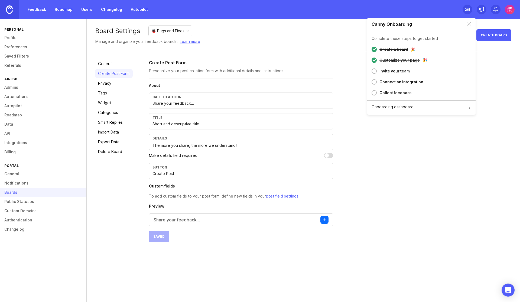
click at [14, 10] on link at bounding box center [9, 9] width 19 height 19
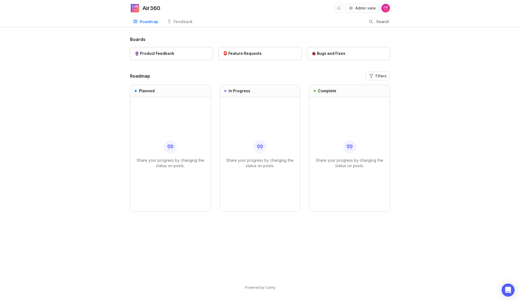
click at [186, 23] on div "Feedback" at bounding box center [183, 22] width 19 height 4
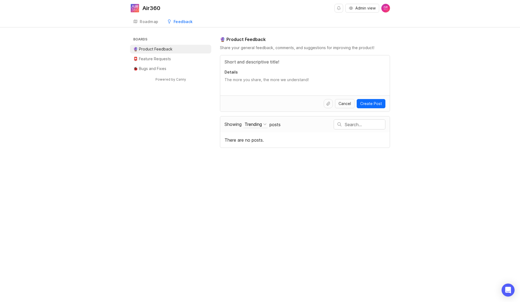
click at [424, 131] on div "Boards 🔮 Product Feedback 📮 Feature Requests 🐞 Bugs and Fixes Powered by Canny …" at bounding box center [260, 92] width 520 height 112
click at [152, 22] on div "Roadmap" at bounding box center [149, 22] width 19 height 4
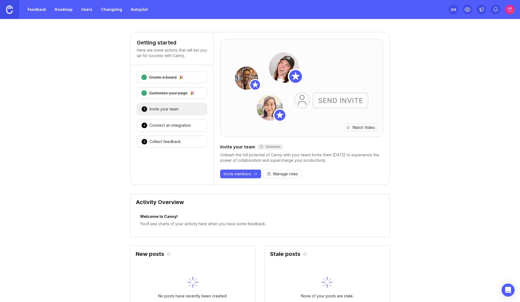
click at [511, 9] on img at bounding box center [510, 10] width 10 height 10
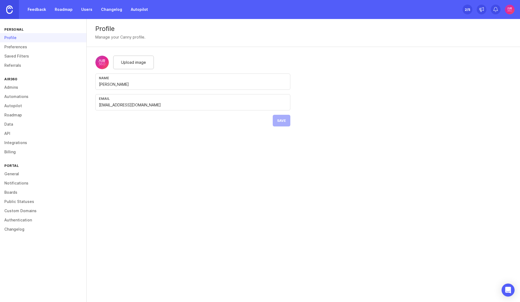
click at [11, 152] on link "Billing" at bounding box center [43, 151] width 86 height 9
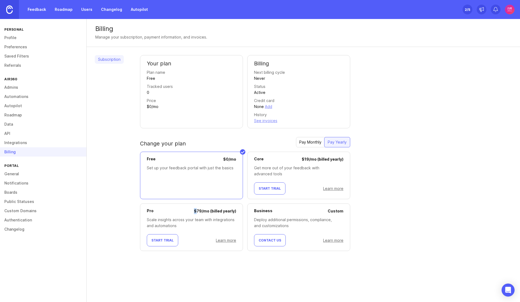
click at [198, 210] on div "$ 79 / mo (billed yearly)" at bounding box center [215, 211] width 42 height 6
copy div "$"
